Goal: Task Accomplishment & Management: Use online tool/utility

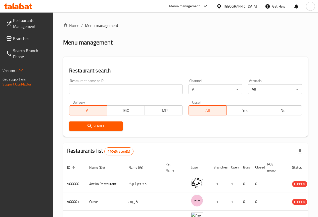
click at [32, 37] on span "Branches" at bounding box center [31, 38] width 36 height 6
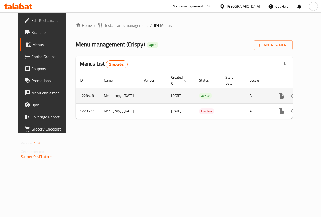
click at [213, 96] on td "Active" at bounding box center [208, 95] width 26 height 15
click at [121, 100] on td "Menu_copy_[DATE]" at bounding box center [120, 95] width 40 height 15
click at [121, 100] on td "Menu_copy_03/04/2024" at bounding box center [120, 95] width 40 height 15
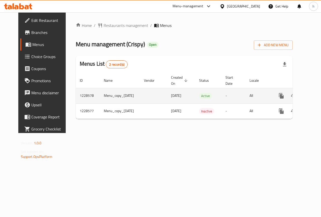
click at [154, 100] on td "enhanced table" at bounding box center [153, 95] width 27 height 15
click at [208, 97] on td "Active" at bounding box center [208, 95] width 26 height 15
click at [100, 99] on td "Menu_copy_03/04/2024" at bounding box center [120, 95] width 40 height 15
click at [251, 99] on td "All" at bounding box center [259, 95] width 26 height 15
click at [276, 97] on button "more" at bounding box center [282, 96] width 12 height 12
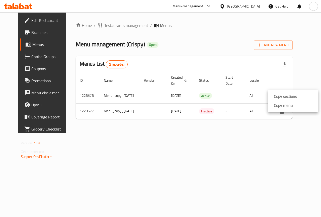
click at [246, 97] on div at bounding box center [160, 108] width 321 height 217
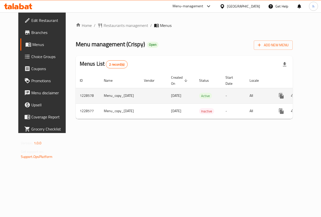
drag, startPoint x: 65, startPoint y: 99, endPoint x: 70, endPoint y: 99, distance: 5.1
click at [67, 100] on div "Home / Restaurants management / Menus Menu management ( Crispy ) Open Add New M…" at bounding box center [184, 72] width 237 height 120
click at [76, 99] on td "1228578" at bounding box center [88, 95] width 24 height 15
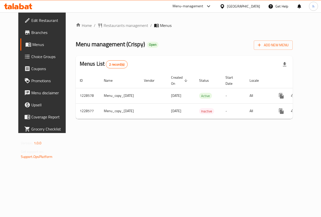
click at [105, 133] on div "Home / Restaurants management / Menus Menu management ( Crispy ) Open Add New M…" at bounding box center [184, 72] width 237 height 120
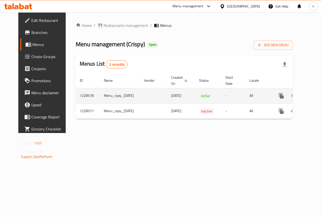
click at [120, 96] on td "Menu_copy_[DATE]" at bounding box center [120, 95] width 40 height 15
click at [76, 93] on td "1228578" at bounding box center [88, 95] width 24 height 15
click at [76, 95] on td "1228578" at bounding box center [88, 95] width 24 height 15
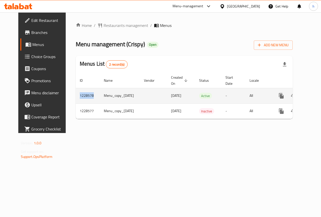
click at [76, 95] on td "1228578" at bounding box center [88, 95] width 24 height 15
click at [259, 96] on td "All" at bounding box center [259, 95] width 26 height 15
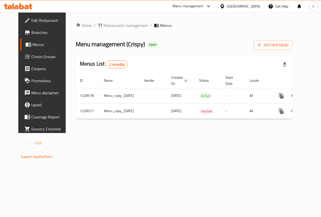
click at [31, 30] on span "Branches" at bounding box center [49, 32] width 37 height 6
click at [160, 25] on span "Menus" at bounding box center [166, 25] width 12 height 6
click at [109, 27] on span "Restaurants management" at bounding box center [126, 25] width 45 height 6
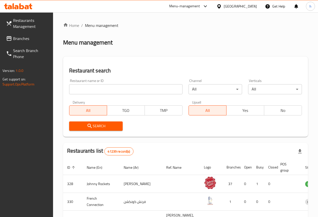
click at [108, 88] on input "search" at bounding box center [125, 89] width 113 height 10
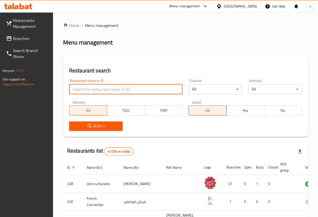
click at [23, 35] on span "Branches" at bounding box center [31, 38] width 36 height 6
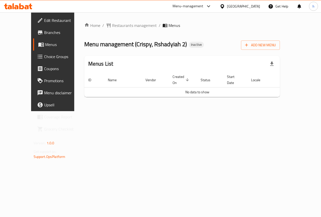
click at [44, 31] on span "Branches" at bounding box center [62, 32] width 37 height 6
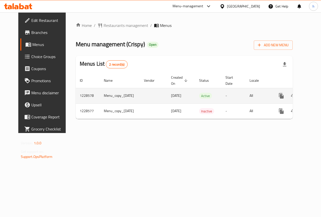
click at [246, 98] on td "All" at bounding box center [259, 95] width 26 height 15
click at [207, 94] on span "Active" at bounding box center [205, 96] width 13 height 6
click at [126, 98] on td "Menu_copy_03/04/2024" at bounding box center [120, 95] width 40 height 15
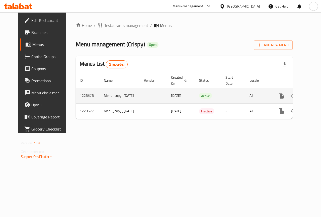
click at [76, 98] on td "1228578" at bounding box center [88, 95] width 24 height 15
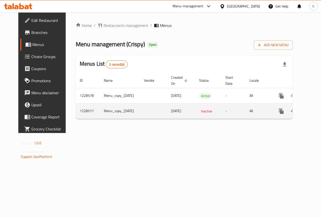
click at [171, 113] on span "03/04/2024" at bounding box center [176, 110] width 10 height 7
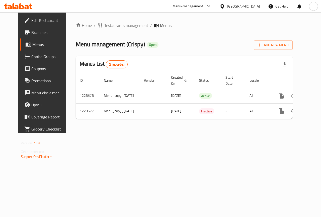
scroll to position [0, 13]
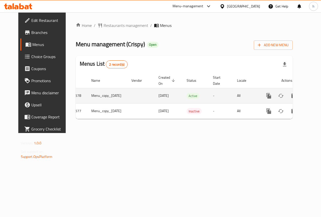
click at [304, 95] on icon "enhanced table" at bounding box center [305, 96] width 6 height 6
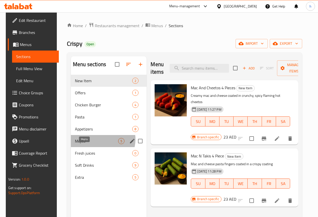
drag, startPoint x: 98, startPoint y: 148, endPoint x: 94, endPoint y: 163, distance: 16.3
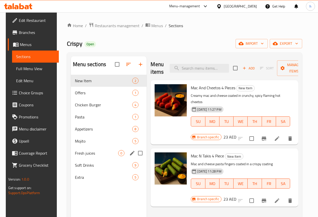
drag, startPoint x: 94, startPoint y: 163, endPoint x: 99, endPoint y: 31, distance: 132.6
click at [99, 31] on div "Home / Restaurants management / Menus / Sections Crispy Open import export Menu…" at bounding box center [184, 149] width 235 height 255
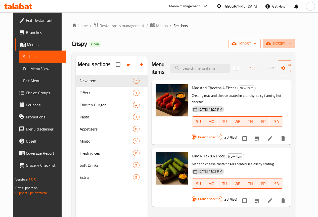
click at [292, 46] on icon "button" at bounding box center [289, 43] width 5 height 5
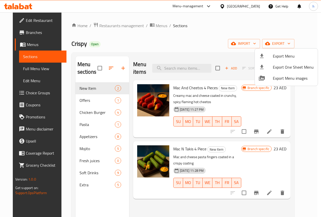
click at [222, 45] on div at bounding box center [160, 108] width 321 height 217
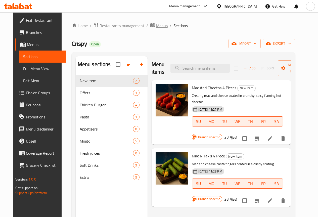
click at [156, 27] on span "Menus" at bounding box center [162, 26] width 12 height 6
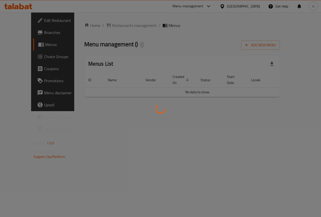
click at [23, 33] on div at bounding box center [160, 108] width 321 height 217
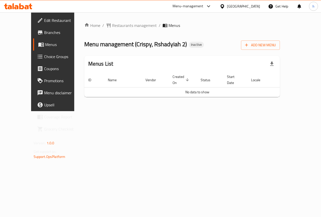
click at [44, 32] on span "Branches" at bounding box center [62, 32] width 37 height 6
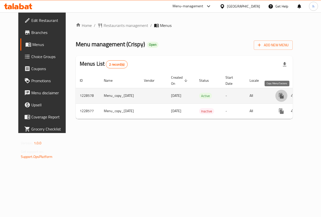
click at [279, 97] on icon "more" at bounding box center [281, 96] width 5 height 6
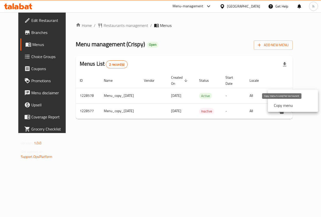
click at [277, 103] on strong "Copy menu" at bounding box center [283, 105] width 19 height 6
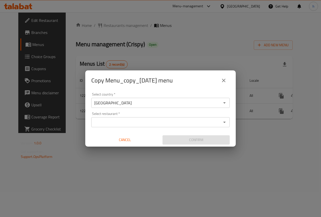
click at [207, 102] on input "[GEOGRAPHIC_DATA]" at bounding box center [156, 102] width 127 height 7
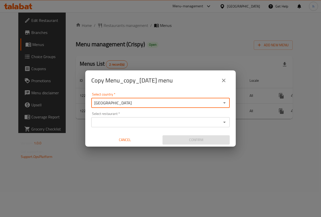
click at [218, 120] on input "Select restaurant   *" at bounding box center [156, 121] width 127 height 7
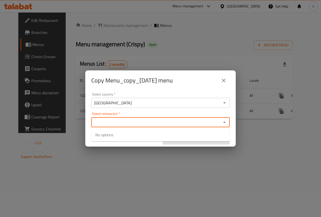
click at [218, 120] on input "Select restaurant   *" at bounding box center [156, 121] width 127 height 7
click at [217, 120] on input "Select restaurant   *" at bounding box center [156, 121] width 127 height 7
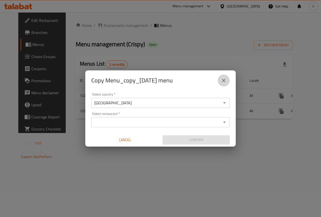
click at [223, 80] on icon "close" at bounding box center [224, 80] width 6 height 6
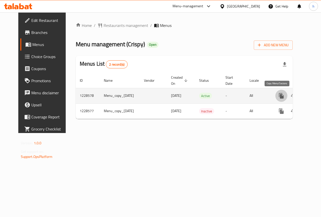
click at [279, 96] on icon "more" at bounding box center [282, 96] width 6 height 6
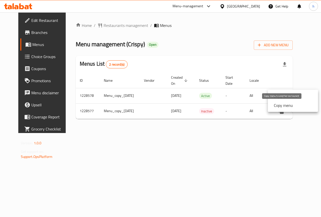
click at [289, 105] on strong "Copy menu" at bounding box center [283, 105] width 19 height 6
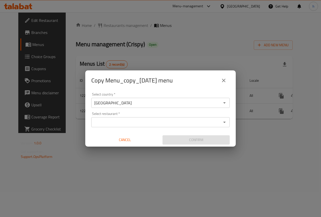
click at [149, 121] on input "Select restaurant   *" at bounding box center [156, 121] width 127 height 7
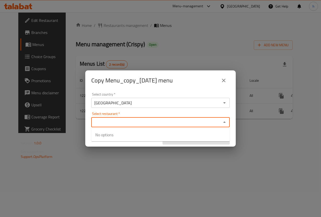
paste input "777173"
type input "777173"
click at [153, 101] on input "[GEOGRAPHIC_DATA]" at bounding box center [156, 102] width 127 height 7
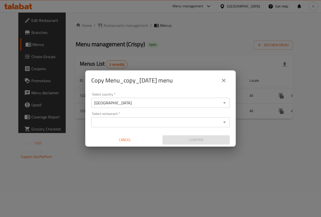
click at [132, 102] on input "[GEOGRAPHIC_DATA]" at bounding box center [156, 102] width 127 height 7
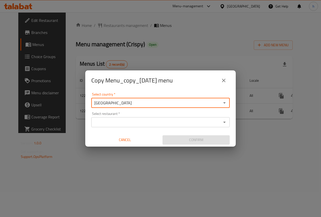
click at [132, 102] on input "[GEOGRAPHIC_DATA]" at bounding box center [156, 102] width 127 height 7
paste input "728255"
type input "[GEOGRAPHIC_DATA]"
click at [87, 105] on div "Select country   * United Arab Emirates Select country * Select restaurant   * …" at bounding box center [160, 118] width 151 height 56
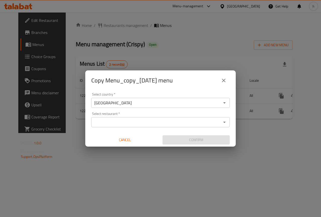
click at [164, 122] on input "Select restaurant   *" at bounding box center [156, 121] width 127 height 7
click at [142, 126] on div "Select restaurant *" at bounding box center [160, 122] width 139 height 10
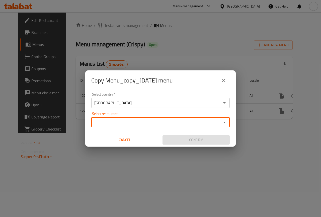
paste input "777173"
type input "7"
type input "777173"
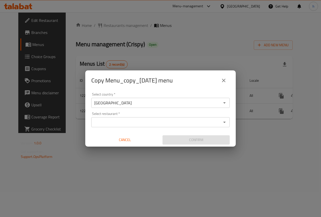
click at [226, 104] on icon "Open" at bounding box center [225, 103] width 6 height 6
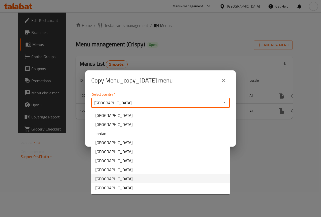
click at [112, 175] on span "[GEOGRAPHIC_DATA]" at bounding box center [113, 178] width 37 height 6
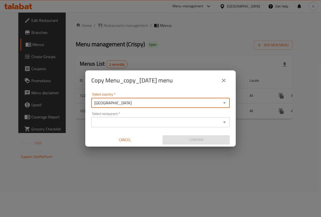
click at [135, 122] on input "Select restaurant   *" at bounding box center [156, 121] width 127 height 7
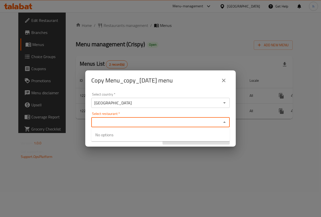
click at [106, 125] on input "Select restaurant   *" at bounding box center [156, 121] width 127 height 7
paste input "777173"
type input "777173"
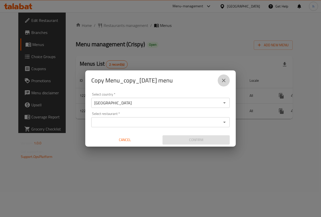
click at [222, 84] on button "close" at bounding box center [224, 80] width 12 height 12
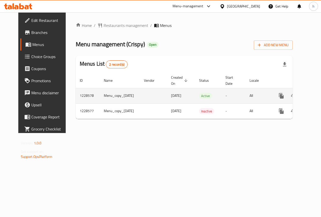
click at [188, 100] on td "03/04/2024" at bounding box center [181, 95] width 28 height 15
click at [200, 96] on span "Active" at bounding box center [205, 96] width 13 height 6
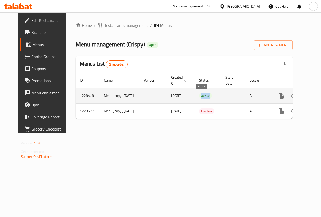
click at [200, 96] on span "Active" at bounding box center [205, 96] width 13 height 6
click at [100, 95] on td "Menu_copy_03/04/2024" at bounding box center [120, 95] width 40 height 15
click at [76, 97] on td "1228578" at bounding box center [88, 95] width 24 height 15
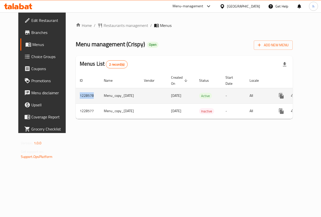
click at [76, 97] on td "1228578" at bounding box center [88, 95] width 24 height 15
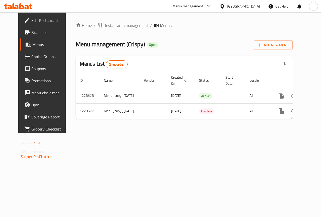
click at [145, 133] on div "Home / Restaurants management / Menus Menu management ( Crispy ) Open Add New M…" at bounding box center [184, 72] width 237 height 120
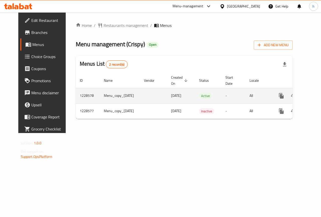
click at [167, 100] on td "03/04/2024" at bounding box center [181, 95] width 28 height 15
click at [215, 97] on td "Active" at bounding box center [208, 95] width 26 height 15
click at [279, 95] on icon "more" at bounding box center [282, 96] width 6 height 6
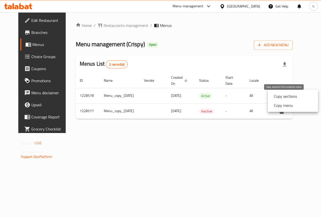
click at [279, 96] on strong "Copy sections" at bounding box center [285, 96] width 23 height 6
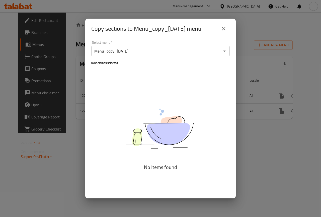
click at [222, 28] on icon "close" at bounding box center [224, 29] width 6 height 6
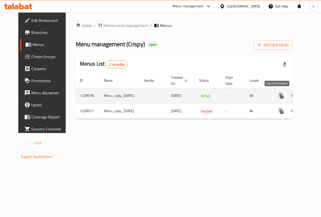
click at [279, 95] on icon "more" at bounding box center [281, 96] width 5 height 6
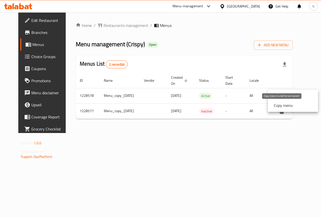
click at [280, 104] on strong "Copy menu" at bounding box center [283, 105] width 19 height 6
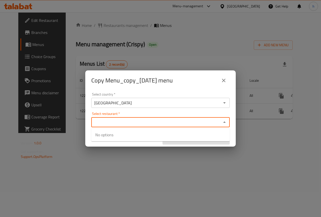
click at [107, 123] on input "Select restaurant   *" at bounding box center [156, 121] width 127 height 7
paste input "777173"
type input "777173"
click at [153, 104] on input "[GEOGRAPHIC_DATA]" at bounding box center [156, 102] width 127 height 7
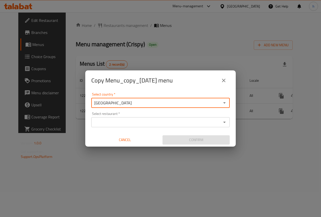
click at [229, 102] on div "United Arab Emirates Select country *" at bounding box center [160, 103] width 139 height 10
click at [225, 104] on icon "Open" at bounding box center [225, 103] width 6 height 6
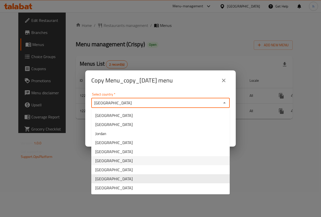
click at [219, 160] on li "Qatar" at bounding box center [160, 160] width 139 height 9
type input "Qatar"
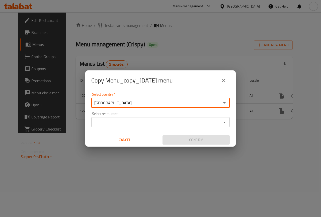
click at [224, 80] on icon "close" at bounding box center [224, 81] width 4 height 4
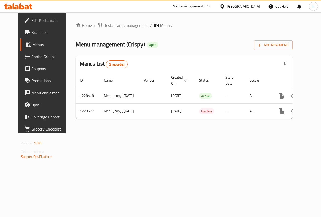
click at [32, 44] on span "Menus" at bounding box center [50, 44] width 36 height 6
click at [32, 45] on span "Menus" at bounding box center [50, 44] width 36 height 6
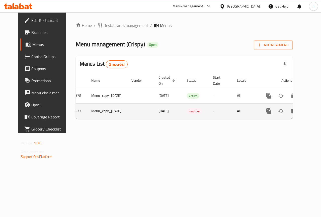
drag, startPoint x: 268, startPoint y: 118, endPoint x: 203, endPoint y: 118, distance: 65.3
click at [203, 118] on tr "1228577 Menu_copy_03/04/2024 03/04/2024 Inactive - All" at bounding box center [189, 110] width 252 height 15
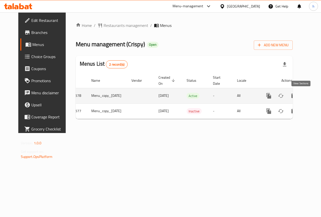
click at [303, 92] on link "enhanced table" at bounding box center [305, 96] width 12 height 12
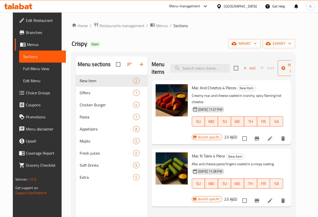
click at [290, 64] on span "Manage items" at bounding box center [294, 68] width 26 height 13
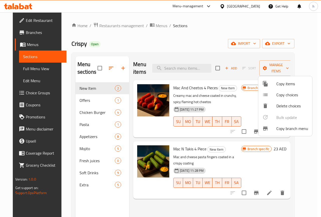
click at [289, 128] on span "Copy branch menu" at bounding box center [293, 128] width 32 height 6
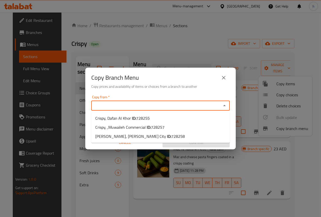
click at [121, 109] on input "Copy from   *" at bounding box center [156, 105] width 127 height 7
paste input "728255"
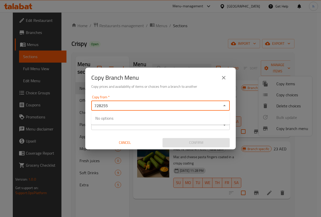
type input "728255"
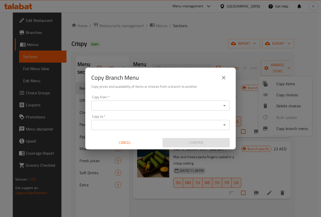
drag, startPoint x: 223, startPoint y: 79, endPoint x: 210, endPoint y: 87, distance: 15.7
click at [210, 87] on h2 "Copy Branch Menu Copy prices and availability of items or choices from a branch…" at bounding box center [160, 81] width 139 height 18
click at [226, 78] on icon "close" at bounding box center [224, 78] width 6 height 6
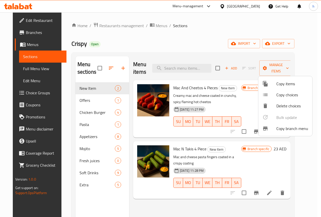
click at [202, 42] on div at bounding box center [160, 108] width 321 height 217
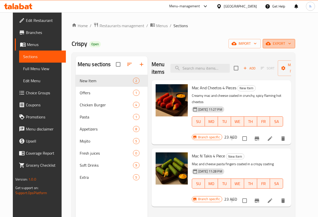
click at [284, 45] on span "export" at bounding box center [278, 43] width 24 height 6
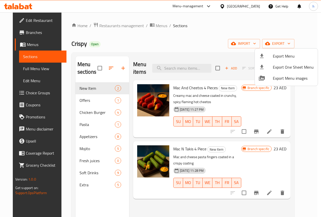
click at [184, 44] on div at bounding box center [160, 108] width 321 height 217
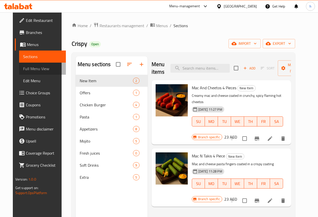
click at [26, 66] on span "Full Menu View" at bounding box center [42, 69] width 39 height 6
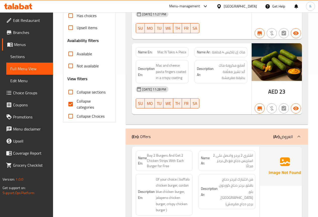
scroll to position [151, 0]
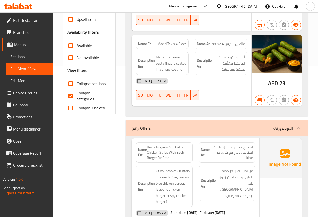
click at [85, 98] on span "Collapse categories" at bounding box center [92, 96] width 31 height 12
click at [77, 98] on input "Collapse categories" at bounding box center [71, 96] width 12 height 12
checkbox input "false"
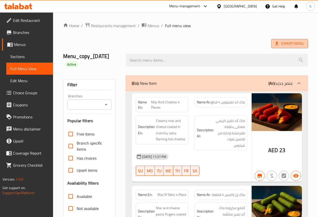
click at [289, 44] on span "Export Menu" at bounding box center [289, 43] width 29 height 6
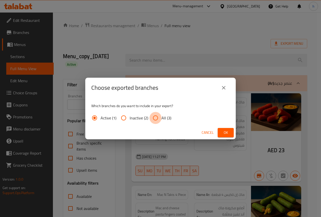
drag, startPoint x: 153, startPoint y: 115, endPoint x: 175, endPoint y: 123, distance: 22.8
click at [153, 115] on input "All (3)" at bounding box center [156, 118] width 12 height 12
radio input "true"
click at [229, 129] on button "Ok" at bounding box center [226, 132] width 16 height 9
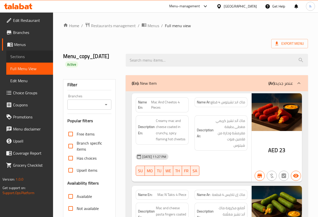
click at [24, 58] on span "Sections" at bounding box center [29, 56] width 39 height 6
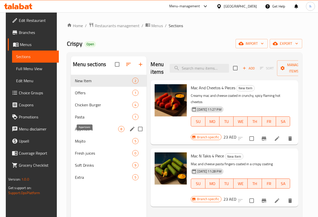
drag, startPoint x: 89, startPoint y: 137, endPoint x: 101, endPoint y: 142, distance: 13.0
click at [89, 132] on span "Appetizers" at bounding box center [96, 129] width 43 height 6
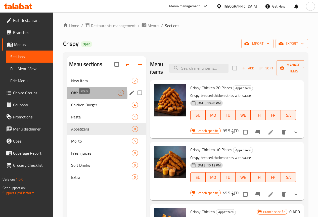
click at [83, 96] on span "Offers" at bounding box center [94, 93] width 46 height 6
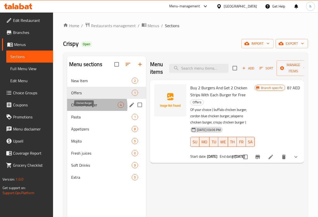
click at [87, 108] on span "Chicken Burger" at bounding box center [94, 105] width 46 height 6
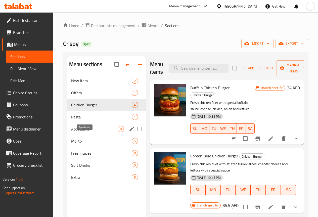
click at [88, 132] on span "Appetizers" at bounding box center [94, 129] width 46 height 6
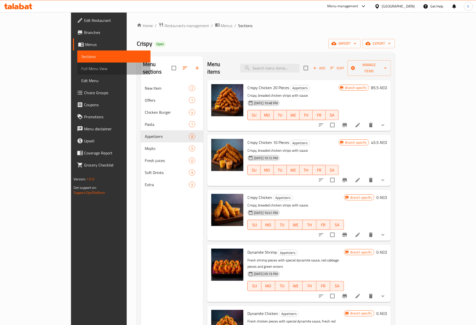
click at [81, 69] on span "Full Menu View" at bounding box center [113, 69] width 65 height 6
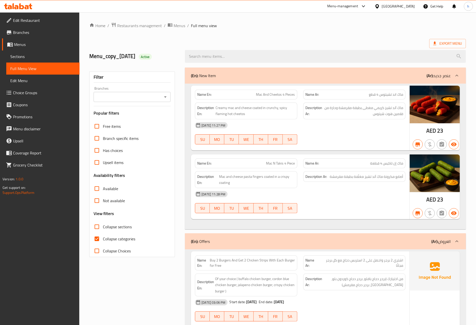
click at [106, 216] on span "Collapse categories" at bounding box center [119, 239] width 32 height 6
click at [103, 216] on input "Collapse categories" at bounding box center [97, 239] width 12 height 12
checkbox input "false"
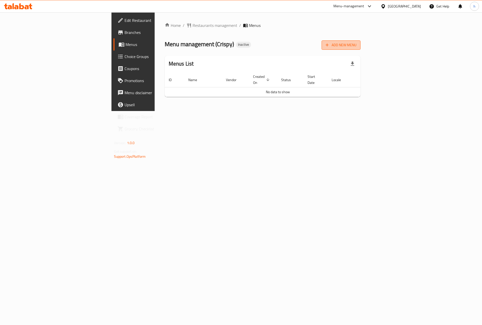
click at [356, 48] on span "Add New Menu" at bounding box center [341, 45] width 31 height 6
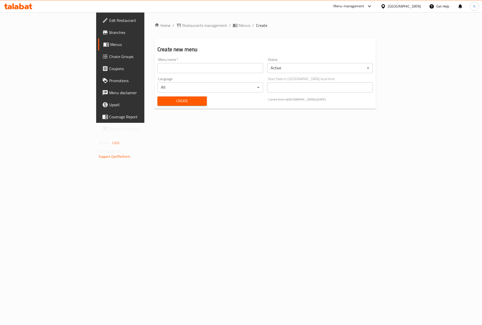
click at [254, 67] on input "text" at bounding box center [210, 68] width 106 height 10
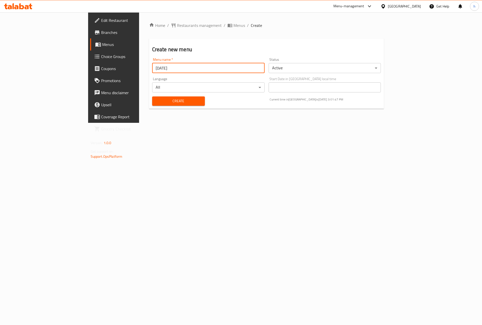
type input "[DATE]"
click at [171, 102] on span "Create" at bounding box center [178, 101] width 45 height 6
click at [233, 26] on span "Menus" at bounding box center [239, 25] width 12 height 6
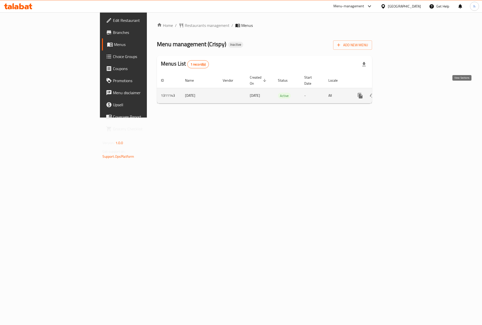
click at [399, 93] on icon "enhanced table" at bounding box center [396, 96] width 6 height 6
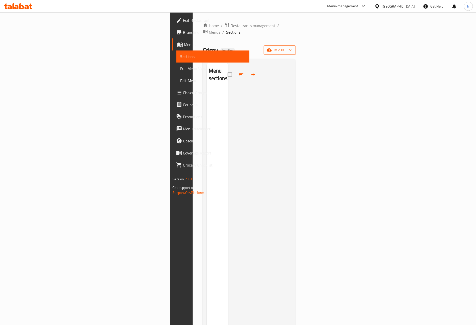
click at [293, 47] on icon "button" at bounding box center [290, 49] width 5 height 5
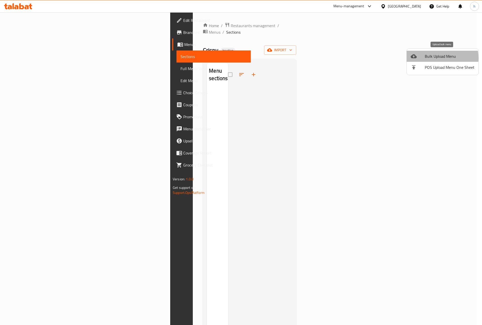
click at [432, 58] on span "Bulk Upload Menu" at bounding box center [450, 56] width 50 height 6
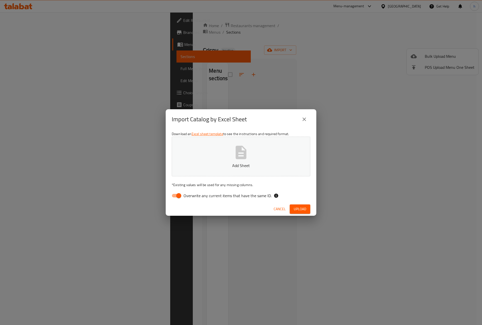
click at [175, 198] on input "Overwrite any current items that have the same ID." at bounding box center [178, 196] width 29 height 10
checkbox input "false"
click at [297, 207] on span "Upload" at bounding box center [300, 209] width 13 height 6
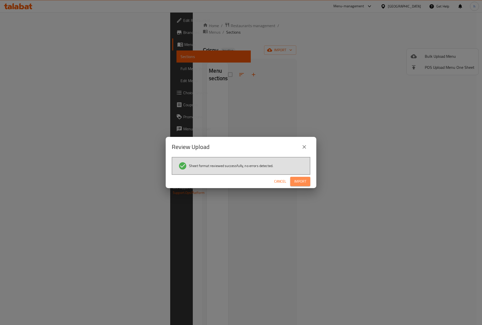
click at [300, 183] on span "Import" at bounding box center [300, 181] width 12 height 6
click at [303, 181] on span "Import" at bounding box center [300, 181] width 12 height 6
click at [300, 179] on span "Import" at bounding box center [300, 181] width 12 height 6
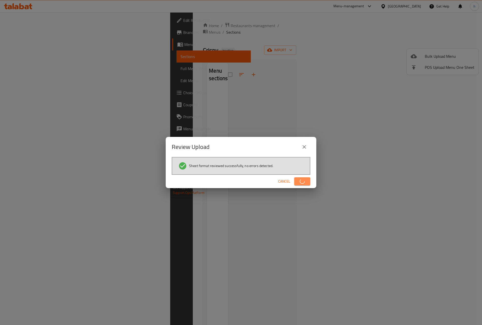
click at [300, 179] on icon "button" at bounding box center [302, 181] width 7 height 7
click at [300, 179] on span "button" at bounding box center [302, 181] width 8 height 5
click at [300, 179] on span "Import" at bounding box center [300, 181] width 12 height 6
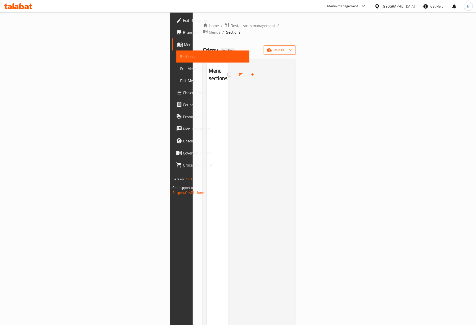
click at [296, 45] on button "import" at bounding box center [280, 49] width 32 height 9
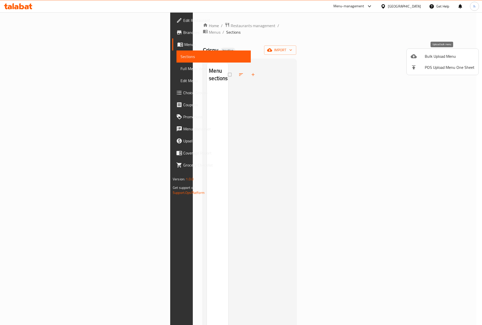
click at [423, 54] on div at bounding box center [418, 56] width 14 height 6
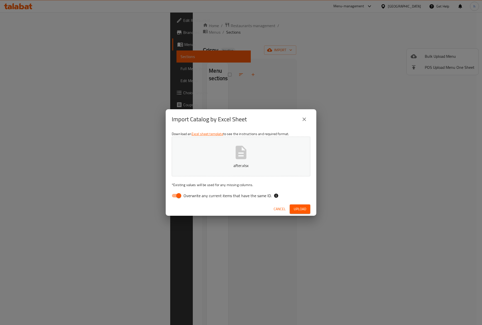
click at [175, 200] on div "Download an Excel sheet template to see the instructions and required format. a…" at bounding box center [241, 165] width 151 height 73
click at [177, 194] on input "Overwrite any current items that have the same ID." at bounding box center [178, 196] width 29 height 10
checkbox input "false"
click at [304, 208] on span "Upload" at bounding box center [300, 209] width 13 height 6
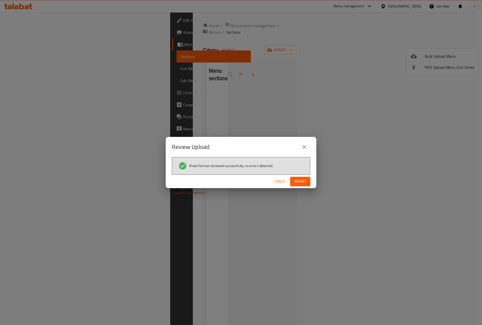
click at [305, 171] on div "Sheet format reviewed successfully, no errors detected." at bounding box center [241, 166] width 139 height 18
click at [305, 181] on span "Import" at bounding box center [300, 181] width 12 height 6
click at [303, 178] on span "Import" at bounding box center [300, 181] width 12 height 6
click at [306, 146] on icon "close" at bounding box center [304, 147] width 6 height 6
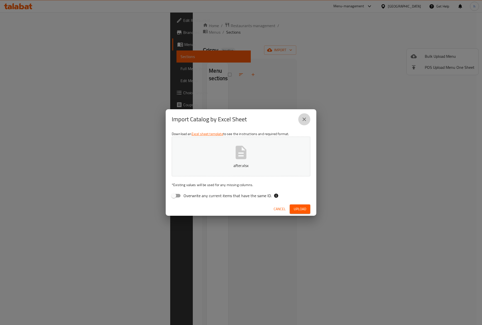
click at [304, 119] on icon "close" at bounding box center [304, 119] width 6 height 6
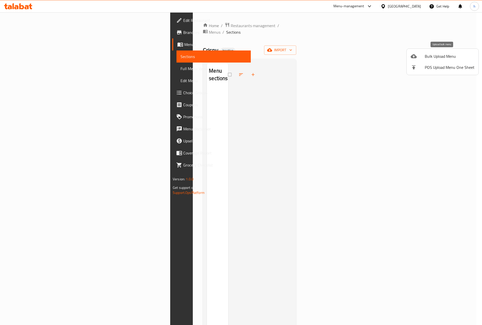
click at [426, 56] on span "Bulk Upload Menu" at bounding box center [450, 56] width 50 height 6
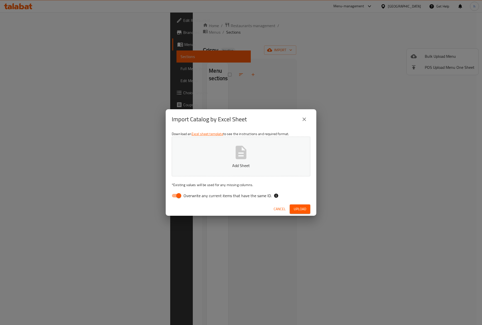
click at [178, 194] on input "Overwrite any current items that have the same ID." at bounding box center [178, 196] width 29 height 10
checkbox input "false"
click at [223, 168] on button "Add Sheet" at bounding box center [241, 157] width 139 height 40
click at [301, 205] on button "Upload" at bounding box center [300, 208] width 21 height 9
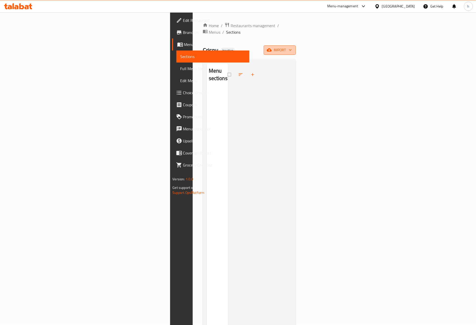
click at [292, 47] on span "import" at bounding box center [280, 50] width 24 height 6
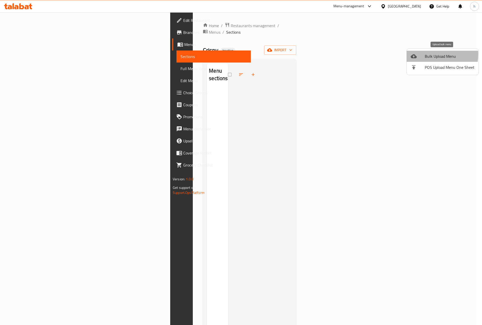
click at [427, 54] on span "Bulk Upload Menu" at bounding box center [450, 56] width 50 height 6
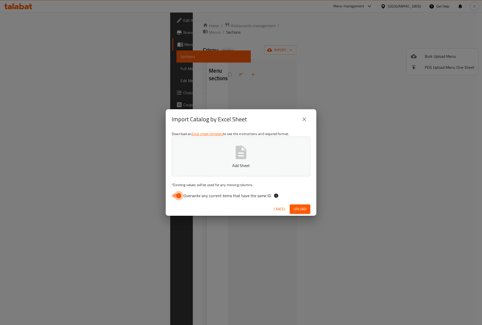
click at [173, 195] on input "Overwrite any current items that have the same ID." at bounding box center [178, 196] width 29 height 10
checkbox input "false"
click at [249, 161] on button "Add Sheet" at bounding box center [241, 157] width 139 height 40
click at [88, 17] on div "Import Catalog by Excel Sheet Download an Excel sheet template to see the instr…" at bounding box center [241, 162] width 482 height 325
click at [301, 210] on span "Upload" at bounding box center [300, 209] width 13 height 6
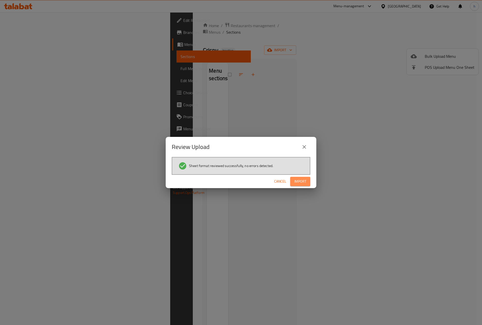
click at [296, 180] on span "Import" at bounding box center [300, 181] width 12 height 6
click at [277, 179] on span "Cancel" at bounding box center [280, 181] width 12 height 6
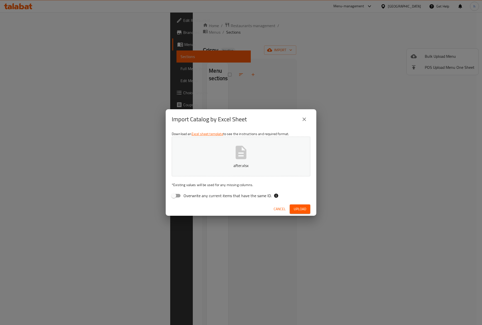
click at [283, 206] on span "Cancel" at bounding box center [280, 209] width 12 height 6
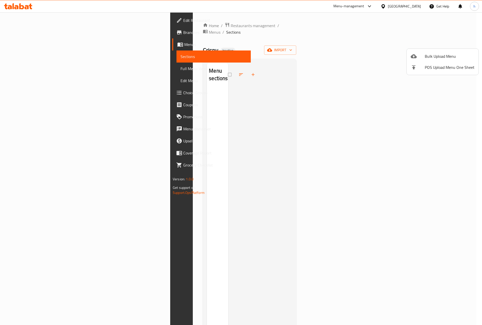
click at [448, 56] on span "Bulk Upload Menu" at bounding box center [450, 56] width 50 height 6
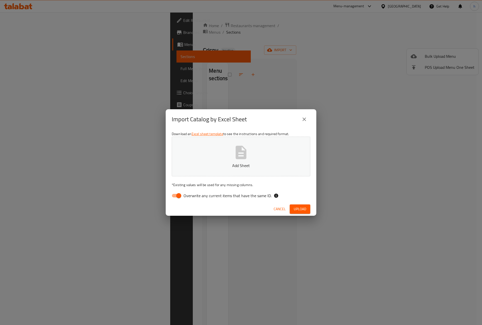
drag, startPoint x: 185, startPoint y: 194, endPoint x: 234, endPoint y: 168, distance: 55.6
click at [185, 194] on span "Overwrite any current items that have the same ID." at bounding box center [227, 196] width 88 height 6
click at [185, 194] on input "Overwrite any current items that have the same ID." at bounding box center [178, 196] width 29 height 10
checkbox input "false"
click at [242, 161] on button "Add Sheet" at bounding box center [241, 157] width 139 height 40
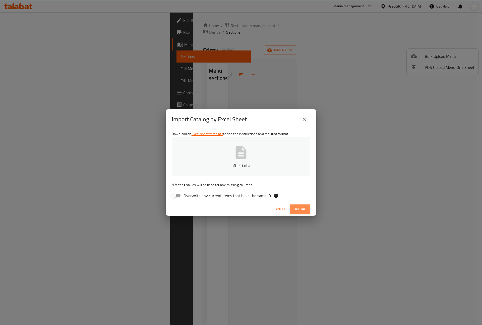
click at [305, 210] on span "Upload" at bounding box center [300, 209] width 13 height 6
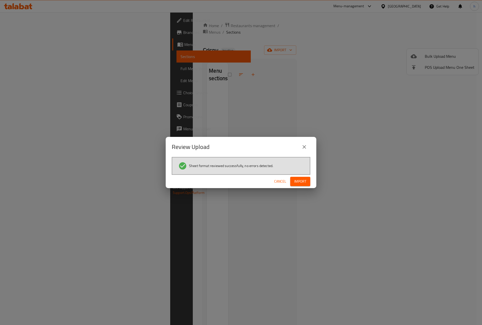
click at [303, 175] on div "Cancel Import" at bounding box center [241, 181] width 151 height 13
click at [303, 182] on span "Import" at bounding box center [300, 181] width 12 height 6
click at [279, 181] on span "Cancel" at bounding box center [280, 181] width 12 height 6
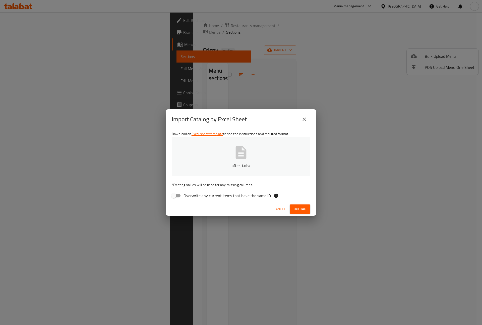
click at [281, 206] on span "Cancel" at bounding box center [280, 209] width 12 height 6
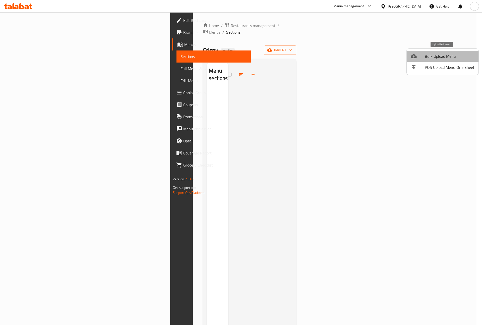
click at [451, 56] on span "Bulk Upload Menu" at bounding box center [450, 56] width 50 height 6
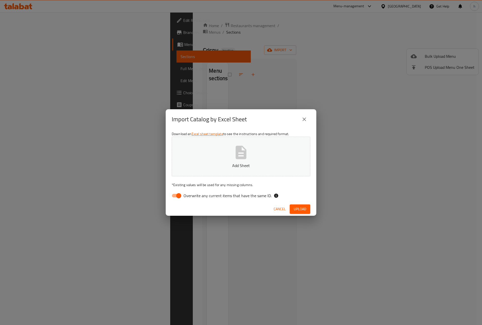
click at [179, 197] on input "Overwrite any current items that have the same ID." at bounding box center [178, 196] width 29 height 10
checkbox input "false"
click at [225, 164] on p "Add Sheet" at bounding box center [240, 165] width 123 height 6
click at [295, 207] on span "Upload" at bounding box center [300, 209] width 13 height 6
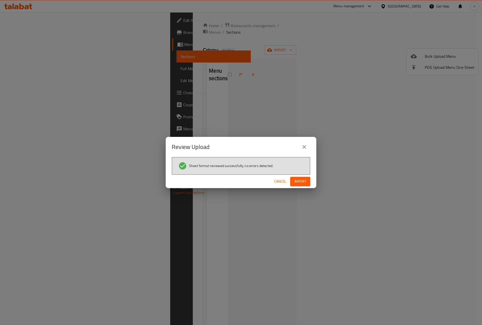
click at [304, 179] on span "Import" at bounding box center [300, 181] width 12 height 6
click at [304, 144] on icon "close" at bounding box center [304, 147] width 6 height 6
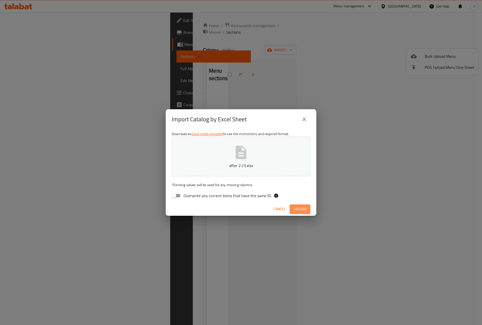
click at [304, 210] on span "Upload" at bounding box center [300, 209] width 13 height 6
click at [300, 208] on span "Upload" at bounding box center [300, 209] width 13 height 6
click at [304, 208] on span "Upload" at bounding box center [300, 209] width 13 height 6
click at [239, 145] on icon "button" at bounding box center [241, 152] width 16 height 16
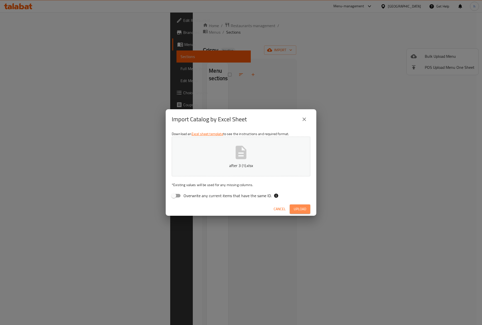
click at [301, 212] on span "Upload" at bounding box center [300, 209] width 13 height 6
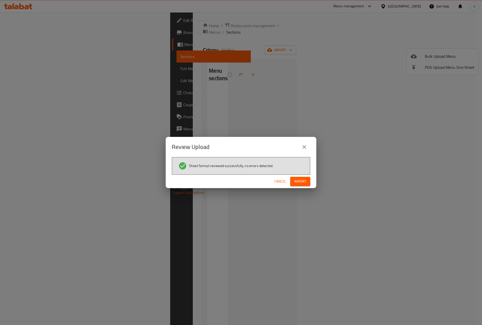
click at [299, 179] on span "Import" at bounding box center [300, 181] width 12 height 6
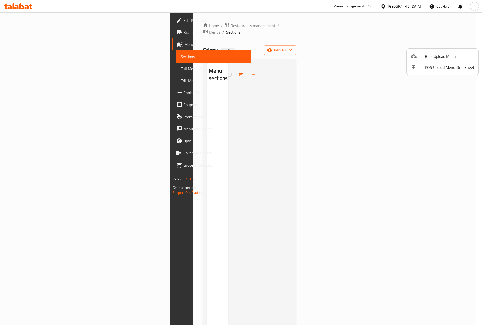
click at [25, 44] on div at bounding box center [241, 162] width 482 height 325
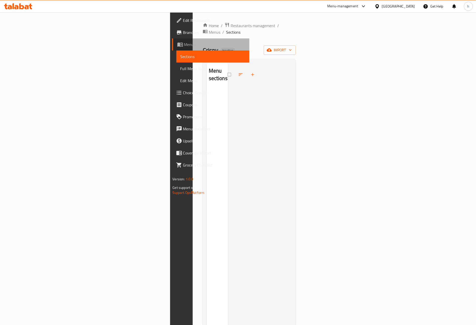
click at [184, 45] on span "Menus" at bounding box center [214, 44] width 61 height 6
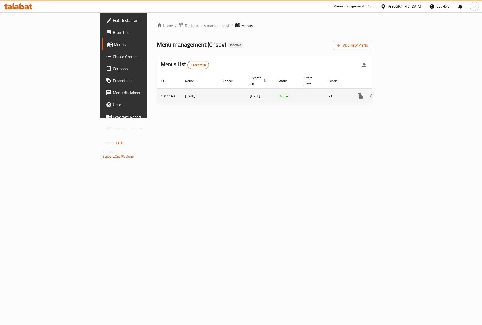
click at [402, 90] on link "enhanced table" at bounding box center [396, 96] width 12 height 12
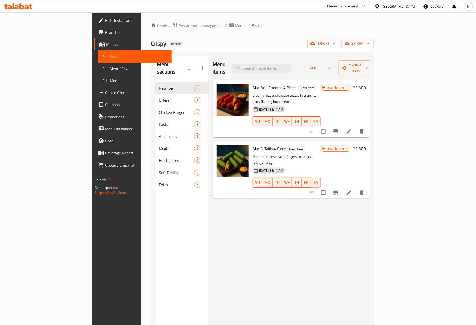
click at [313, 22] on div "Home / Restaurants management / Menus / Sections Crispy Inactive import export …" at bounding box center [262, 203] width 243 height 383
click at [98, 64] on link "Full Menu View" at bounding box center [134, 69] width 73 height 12
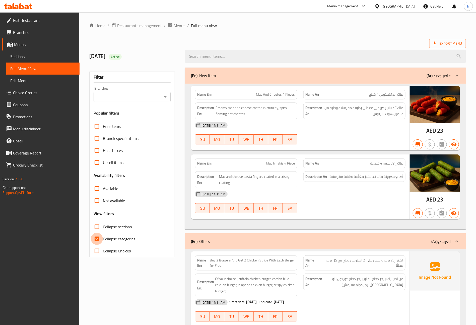
click at [96, 239] on input "Collapse categories" at bounding box center [97, 239] width 12 height 12
checkbox input "false"
